Goal: Check status: Check status

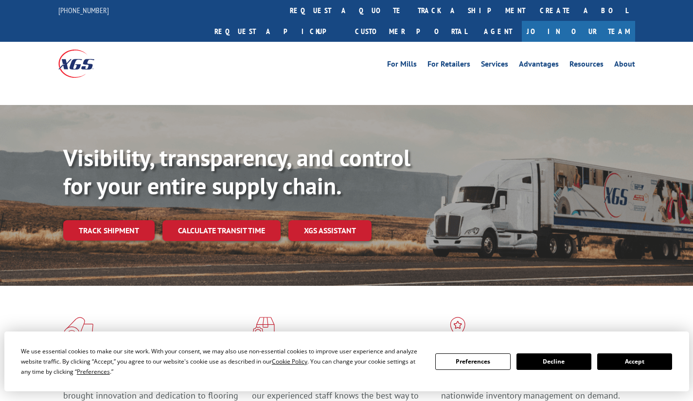
click at [108, 220] on link "Track shipment" at bounding box center [108, 230] width 91 height 20
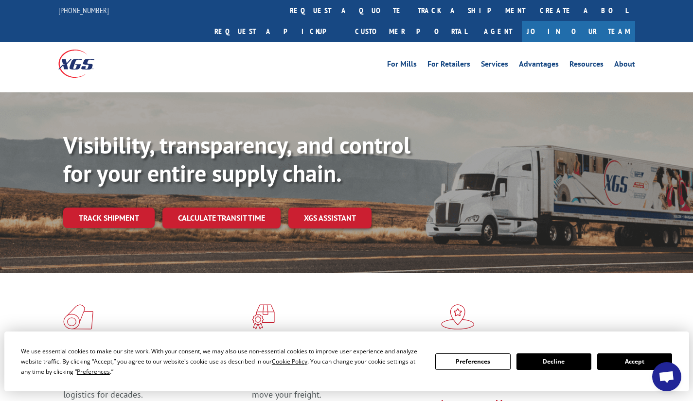
click at [134, 208] on link "Track shipment" at bounding box center [108, 218] width 91 height 20
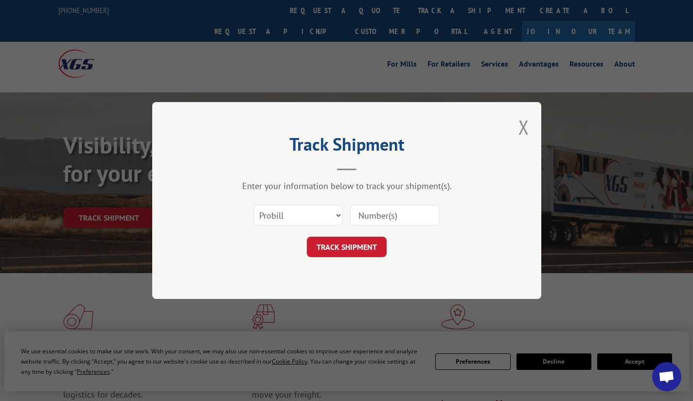
click at [394, 217] on input at bounding box center [394, 215] width 89 height 20
paste input "Xpress Global-5541408"
drag, startPoint x: 399, startPoint y: 216, endPoint x: 175, endPoint y: 171, distance: 228.3
click at [175, 171] on div "Track Shipment Enter your information below to track your shipment(s). Select c…" at bounding box center [346, 200] width 389 height 197
drag, startPoint x: 364, startPoint y: 211, endPoint x: 261, endPoint y: 194, distance: 104.3
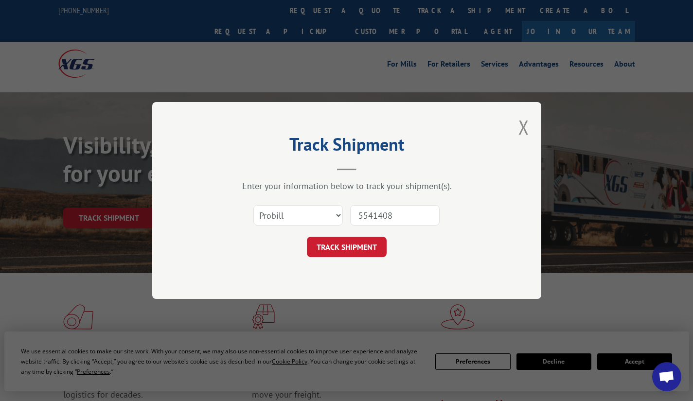
click at [261, 194] on div "Enter your information below to track your shipment(s). Select category... Prob…" at bounding box center [347, 218] width 292 height 77
type input "5541408"
click at [356, 249] on button "TRACK SHIPMENT" at bounding box center [347, 247] width 80 height 20
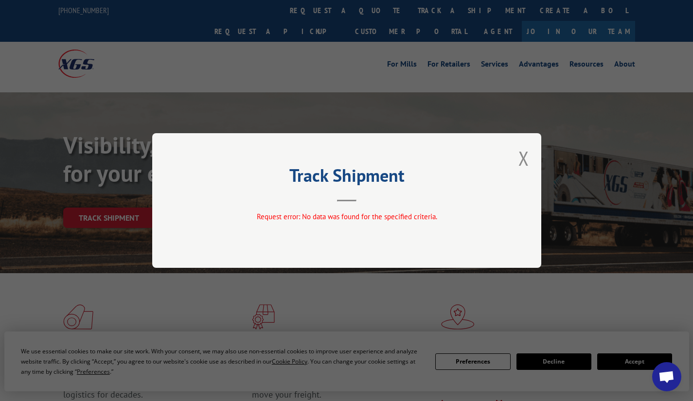
click at [525, 158] on button "Close modal" at bounding box center [523, 158] width 11 height 26
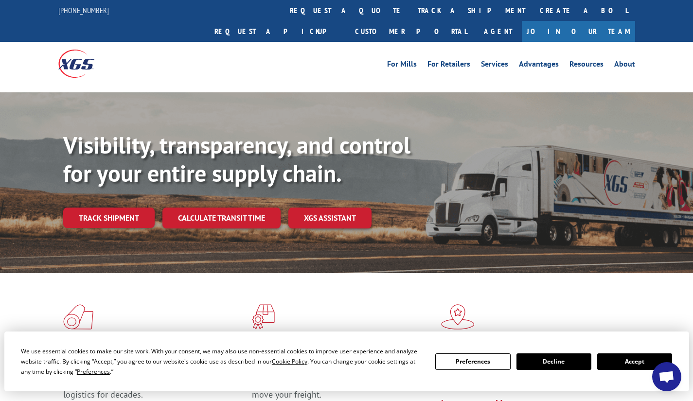
click at [67, 208] on link "Track shipment" at bounding box center [108, 218] width 91 height 20
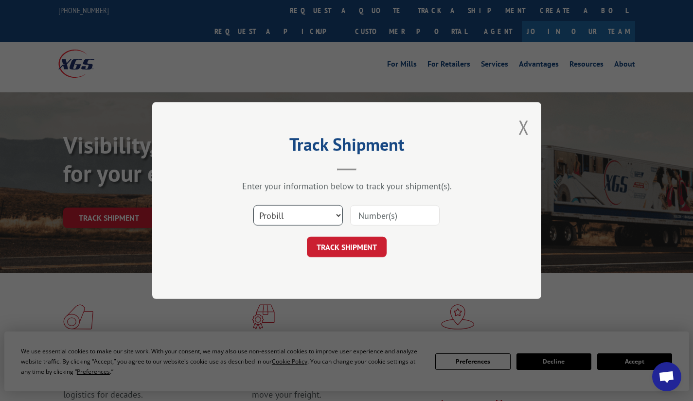
drag, startPoint x: 286, startPoint y: 218, endPoint x: 291, endPoint y: 225, distance: 8.8
click at [286, 218] on select "Select category... Probill BOL PO" at bounding box center [297, 215] width 89 height 20
select select "bol"
click at [253, 205] on select "Select category... Probill BOL PO" at bounding box center [297, 215] width 89 height 20
click at [362, 249] on button "TRACK SHIPMENT" at bounding box center [347, 247] width 80 height 20
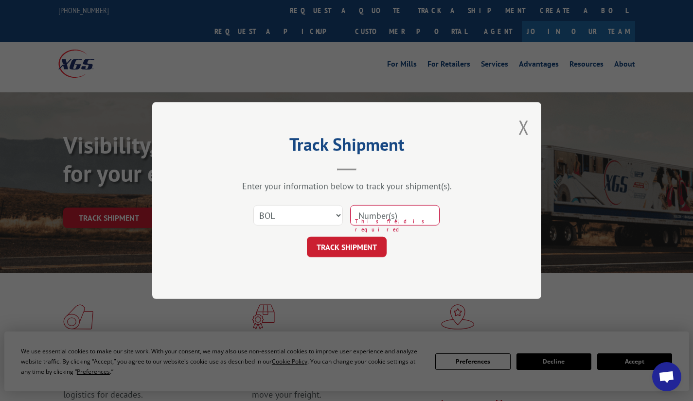
paste input "5541408"
type input "5541408"
click at [371, 243] on button "TRACK SHIPMENT" at bounding box center [347, 247] width 80 height 20
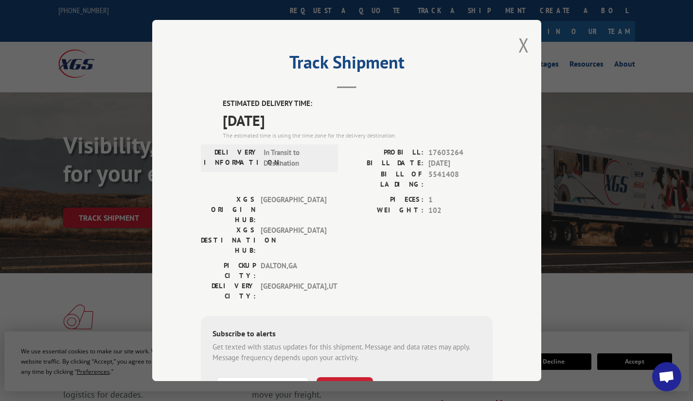
click at [522, 52] on button "Close modal" at bounding box center [523, 45] width 11 height 26
